Goal: Check status: Check status

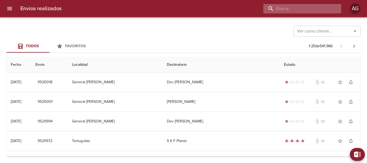
click at [302, 10] on input "buscar" at bounding box center [297, 8] width 69 height 9
paste input "[PERSON_NAME]"
type input "[PERSON_NAME]"
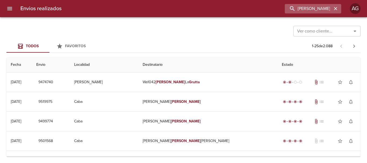
click at [337, 11] on div "[PERSON_NAME]" at bounding box center [313, 8] width 56 height 9
click at [336, 11] on icon "button" at bounding box center [335, 8] width 5 height 5
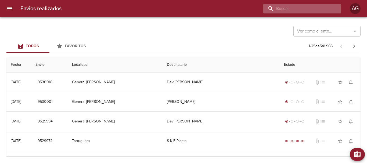
click at [307, 10] on input "buscar" at bounding box center [297, 8] width 69 height 9
paste input "[PERSON_NAME]"
type input "[PERSON_NAME]"
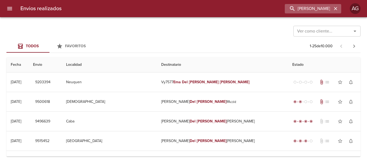
click at [337, 8] on icon "button" at bounding box center [335, 8] width 5 height 5
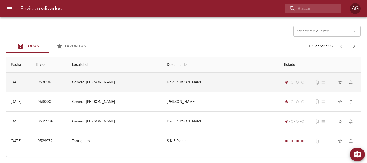
click at [184, 83] on td "Dev [PERSON_NAME]" at bounding box center [221, 82] width 117 height 19
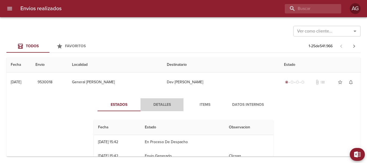
click at [166, 105] on span "Detalles" at bounding box center [162, 105] width 37 height 7
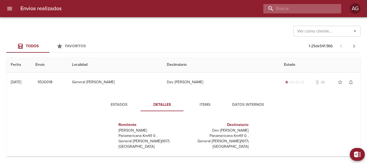
click at [316, 8] on input "buscar" at bounding box center [297, 8] width 69 height 9
click at [316, 8] on input "9530018" at bounding box center [297, 8] width 69 height 9
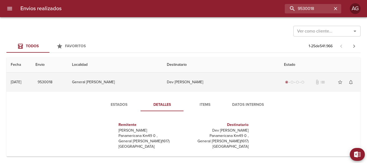
click at [180, 82] on td "Dev [PERSON_NAME]" at bounding box center [221, 82] width 117 height 19
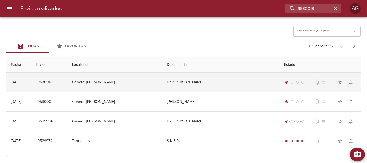
click at [194, 86] on td "Dev [PERSON_NAME]" at bounding box center [221, 82] width 117 height 19
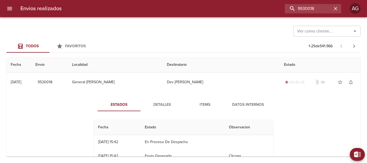
click at [164, 108] on button "Detalles" at bounding box center [162, 104] width 43 height 13
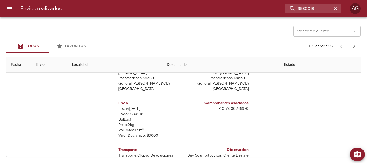
scroll to position [54, 0]
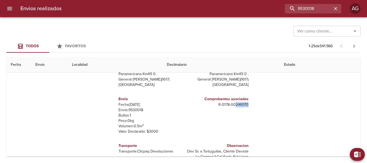
drag, startPoint x: 232, startPoint y: 105, endPoint x: 248, endPoint y: 104, distance: 16.4
click at [248, 104] on div "Remitente Wamaro Tortuguitas Panamericana Km49 0 , General [PERSON_NAME] ( 1617…" at bounding box center [184, 116] width 184 height 108
copy p "246970"
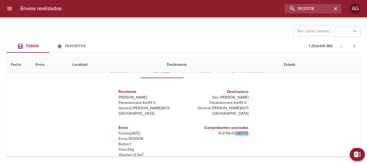
scroll to position [0, 0]
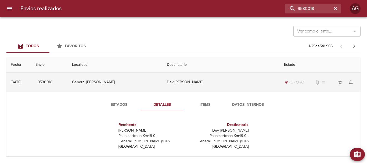
click at [194, 83] on td "Dev [PERSON_NAME]" at bounding box center [221, 82] width 117 height 19
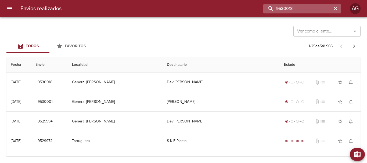
click at [313, 9] on input "9530018" at bounding box center [297, 8] width 69 height 9
paste input "[PERSON_NAME] [PERSON_NAME]"
type input "[PERSON_NAME]"
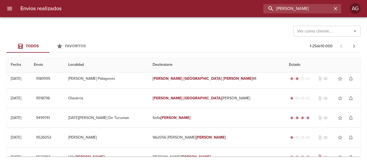
scroll to position [0, 0]
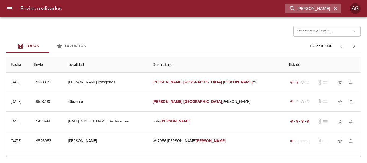
click at [336, 8] on icon "button" at bounding box center [335, 8] width 3 height 3
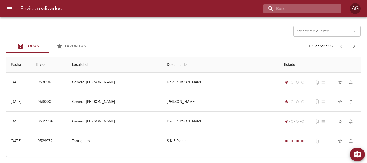
drag, startPoint x: 303, startPoint y: 10, endPoint x: 299, endPoint y: 5, distance: 6.9
click at [302, 9] on input "buscar" at bounding box center [297, 8] width 69 height 9
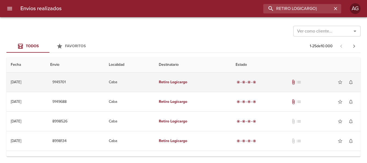
type input "RETIRO LOGICARGO}"
click at [203, 86] on td "Retiro Logicargo" at bounding box center [193, 82] width 77 height 19
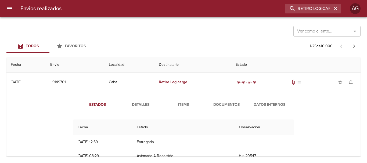
click at [152, 103] on span "Detalles" at bounding box center [140, 105] width 37 height 7
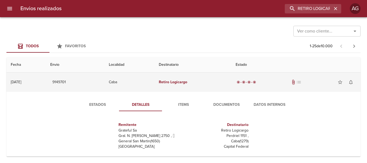
click at [199, 83] on td "Retiro Logicargo" at bounding box center [193, 82] width 77 height 19
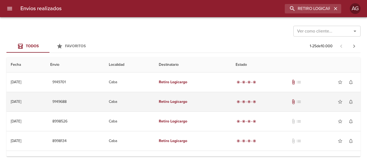
click at [177, 107] on td "Retiro Logicargo" at bounding box center [193, 101] width 77 height 19
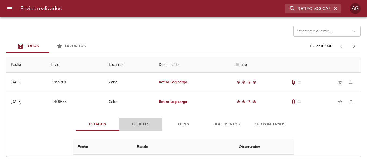
click at [145, 123] on span "Detalles" at bounding box center [140, 124] width 37 height 7
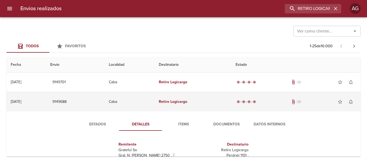
click at [165, 103] on td "Retiro Logicargo" at bounding box center [193, 101] width 77 height 19
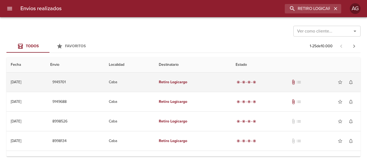
click at [183, 87] on td "Retiro Logicargo" at bounding box center [193, 82] width 77 height 19
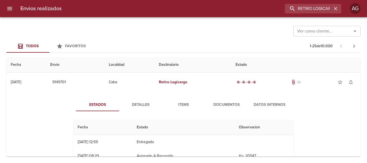
click at [144, 104] on span "Detalles" at bounding box center [140, 105] width 37 height 7
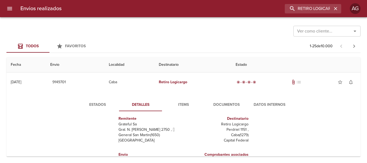
scroll to position [8, 0]
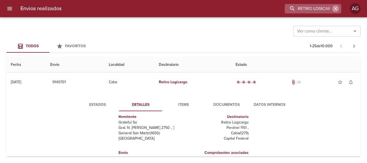
click at [336, 9] on icon "button" at bounding box center [335, 8] width 5 height 5
